Goal: Task Accomplishment & Management: Use online tool/utility

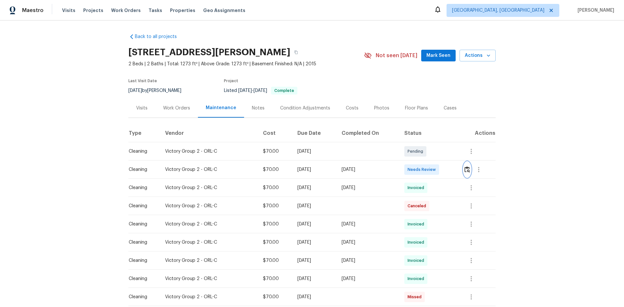
click at [444, 170] on img "button" at bounding box center [468, 169] width 6 height 6
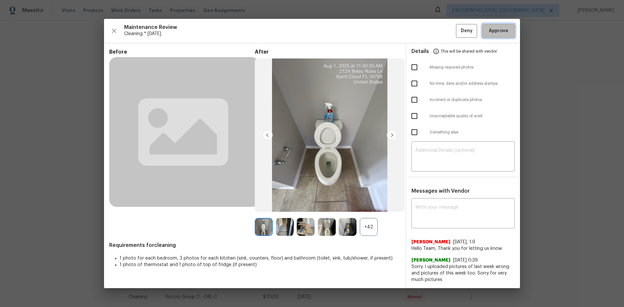
click at [444, 32] on span "Approve" at bounding box center [499, 31] width 20 height 8
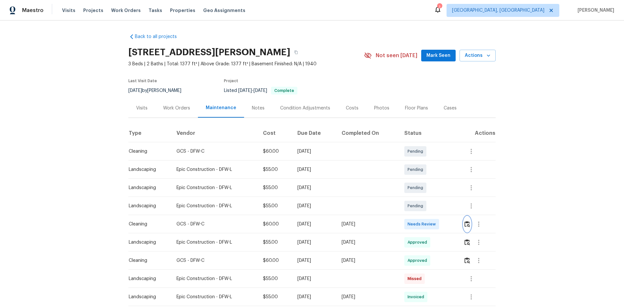
click at [444, 205] on button "button" at bounding box center [467, 225] width 7 height 16
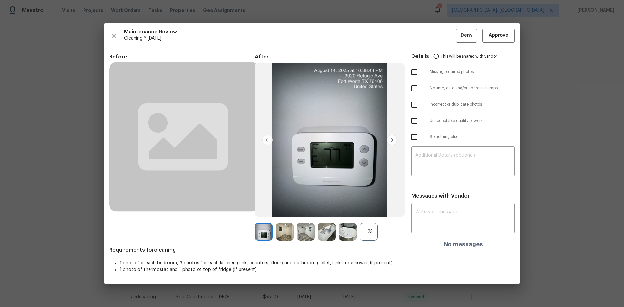
click at [444, 43] on div "Maintenance Review Cleaning * [DATE] Deny Approve Before After +23 Requirements…" at bounding box center [312, 153] width 416 height 260
click at [444, 38] on span "Approve" at bounding box center [499, 36] width 20 height 8
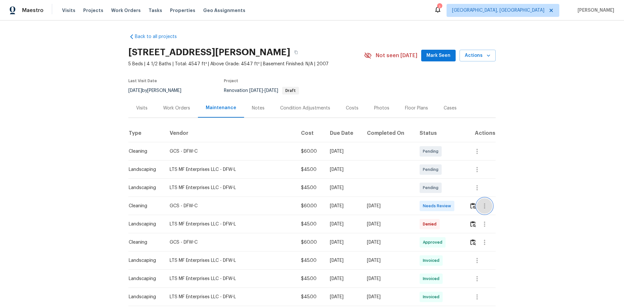
click at [444, 205] on button "button" at bounding box center [485, 206] width 16 height 16
click at [444, 205] on div at bounding box center [312, 153] width 624 height 307
click at [444, 205] on button "button" at bounding box center [472, 206] width 7 height 16
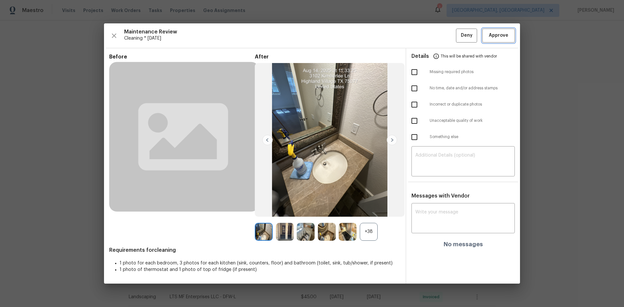
click at [444, 33] on span "Approve" at bounding box center [499, 36] width 20 height 8
